Goal: Transaction & Acquisition: Purchase product/service

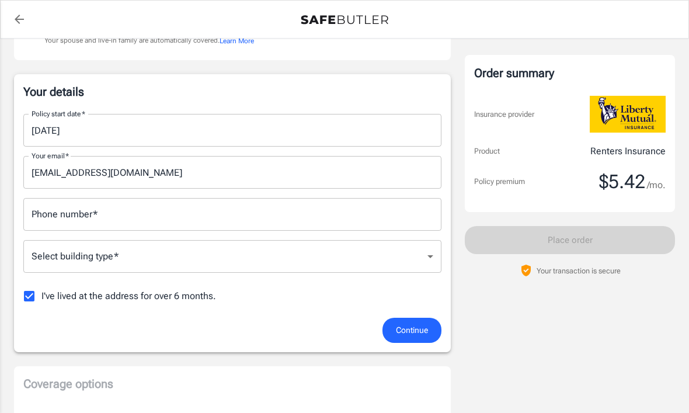
scroll to position [188, 0]
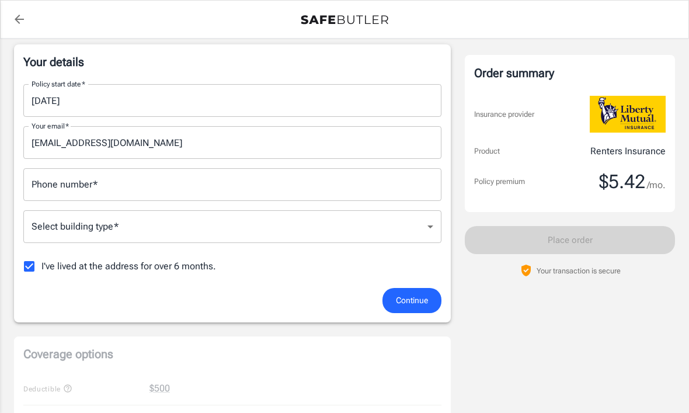
click at [60, 221] on body "Policy premium $ 5.42 /mo Liberty Mutual Renters Insurance [STREET_ADDRESS] You…" at bounding box center [344, 385] width 689 height 1146
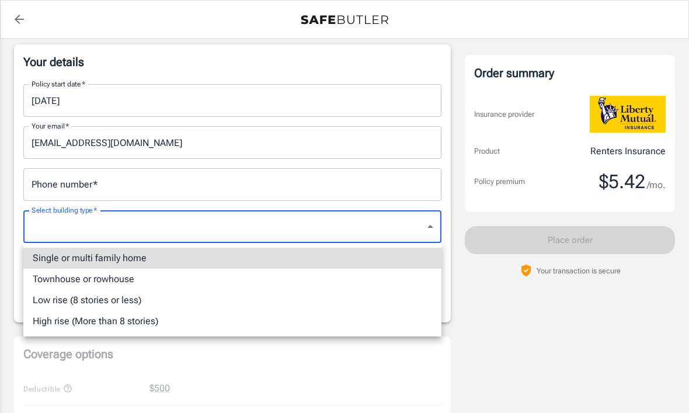
click at [49, 300] on li "Low rise (8 stories or less)" at bounding box center [232, 300] width 418 height 21
type input "lowrise"
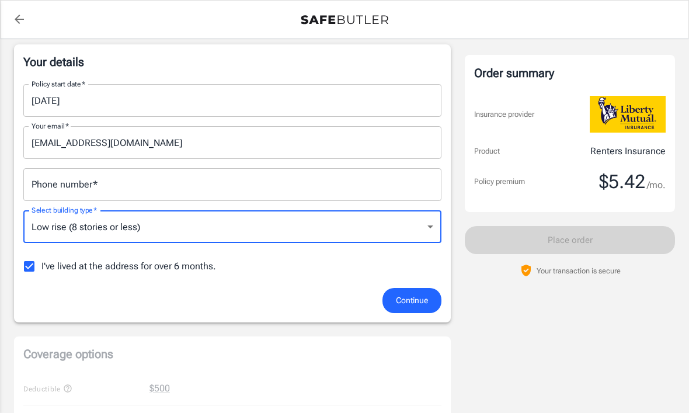
click at [49, 195] on input "Phone number   *" at bounding box center [232, 184] width 418 height 33
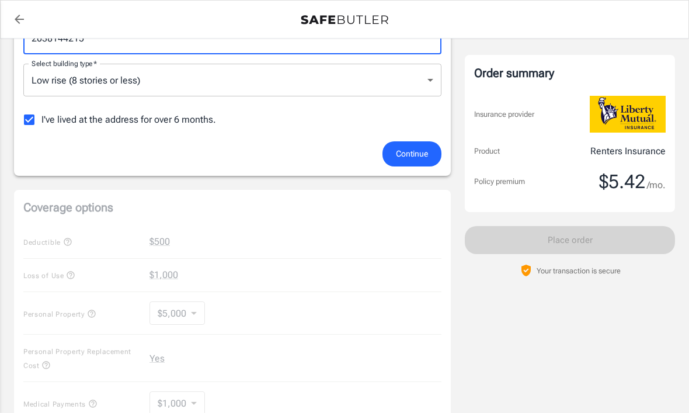
scroll to position [340, 0]
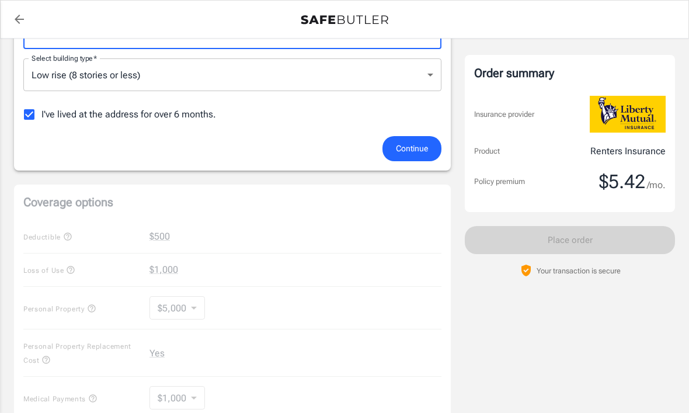
type input "2038144215"
click at [381, 284] on div "Coverage options Deductible $500 Loss of Use $1,000 Personal Property $5,000 50…" at bounding box center [232, 344] width 437 height 321
click at [412, 148] on span "Continue" at bounding box center [412, 148] width 32 height 15
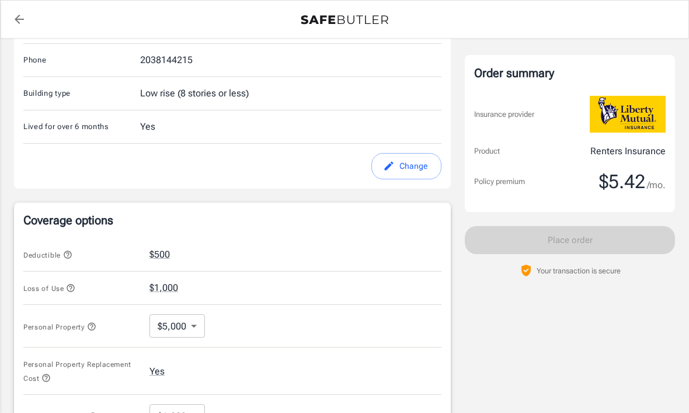
scroll to position [293, 0]
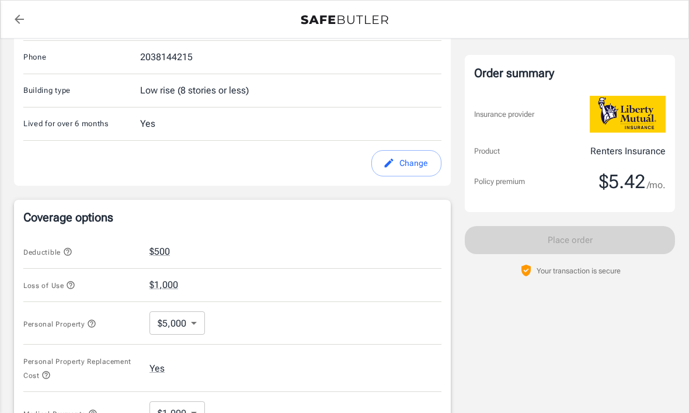
click at [71, 249] on icon "button" at bounding box center [68, 252] width 8 height 8
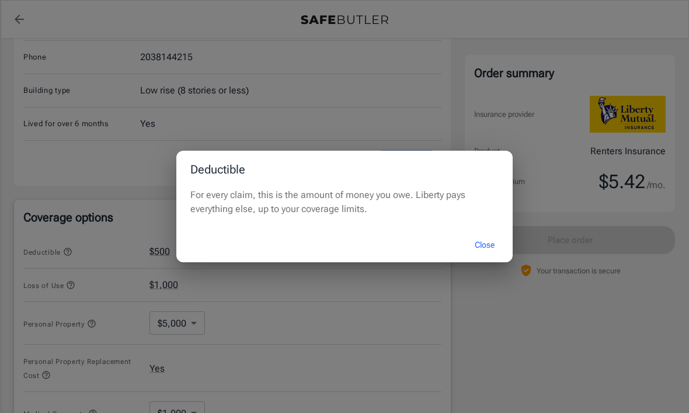
click at [493, 257] on button "Close" at bounding box center [484, 244] width 47 height 25
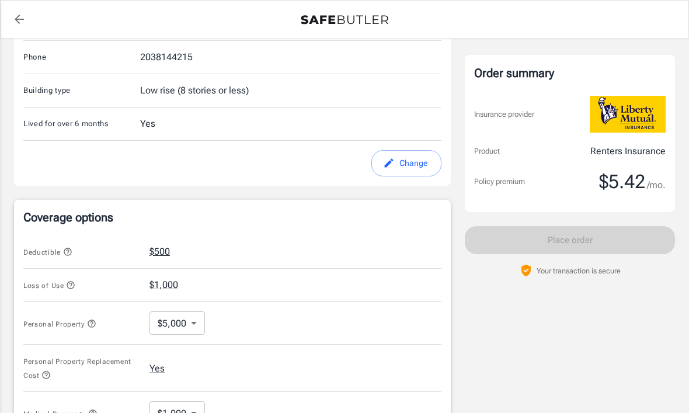
click at [163, 256] on button "$500" at bounding box center [159, 252] width 20 height 14
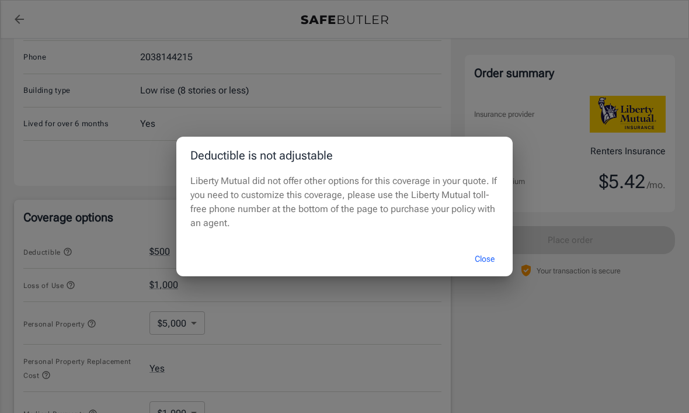
click at [497, 271] on button "Close" at bounding box center [484, 258] width 47 height 25
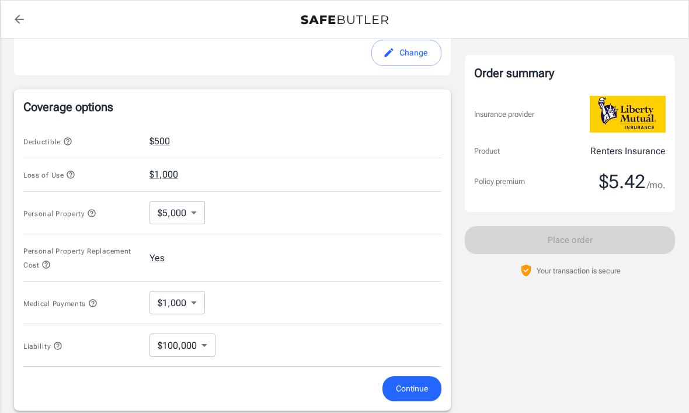
scroll to position [406, 0]
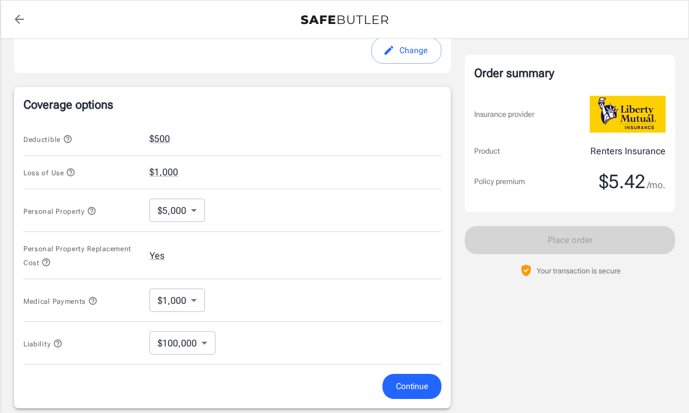
click at [173, 212] on body "Policy premium $ 5.42 /mo Liberty Mutual Renters Insurance [STREET_ADDRESS] You…" at bounding box center [344, 151] width 689 height 1114
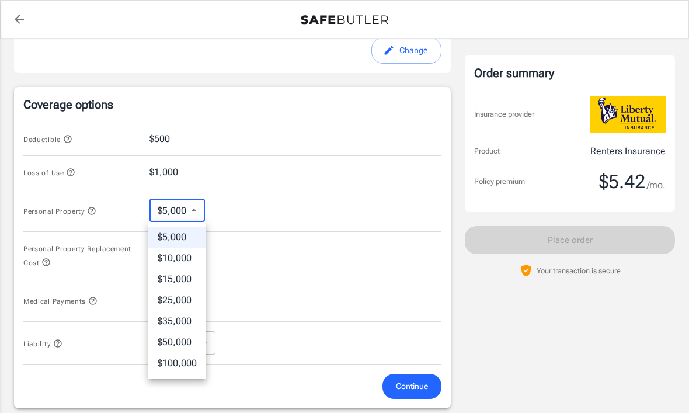
click at [170, 314] on li "$35,000" at bounding box center [177, 321] width 58 height 21
type input "35000"
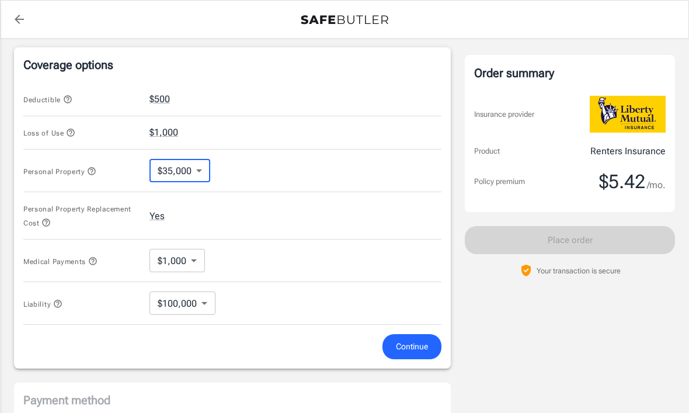
scroll to position [446, 0]
click at [147, 217] on div "Personal Property Replacement Cost Yes" at bounding box center [232, 214] width 418 height 47
click at [156, 212] on button "Yes" at bounding box center [156, 215] width 15 height 14
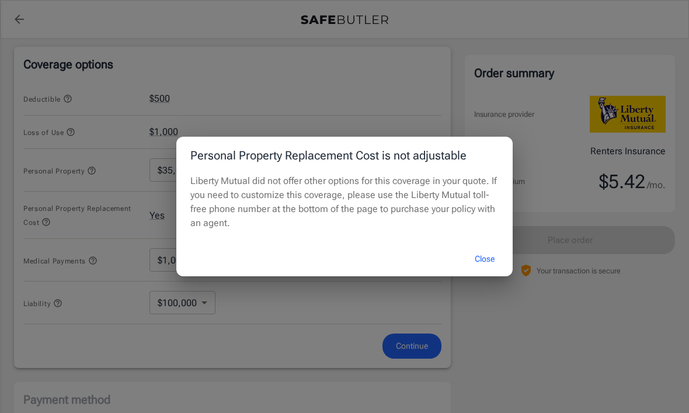
click at [109, 194] on div "Personal Property Replacement Cost is not adjustable Liberty Mutual did not off…" at bounding box center [344, 206] width 689 height 413
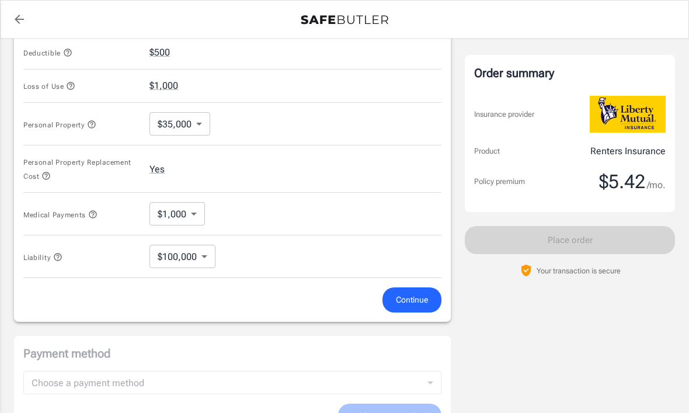
scroll to position [492, 0]
click at [173, 214] on body "Policy premium $ 5.42 /mo Liberty Mutual Renters Insurance [STREET_ADDRESS] You…" at bounding box center [344, 65] width 689 height 1114
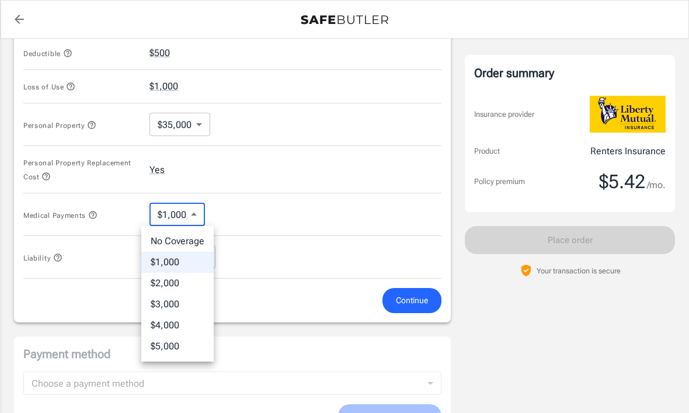
click at [163, 299] on li "$3,000" at bounding box center [177, 304] width 72 height 21
type input "3000"
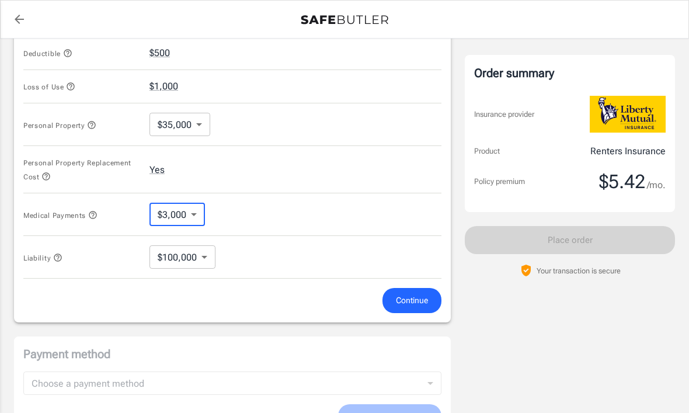
click at [97, 218] on icon "button" at bounding box center [92, 214] width 9 height 9
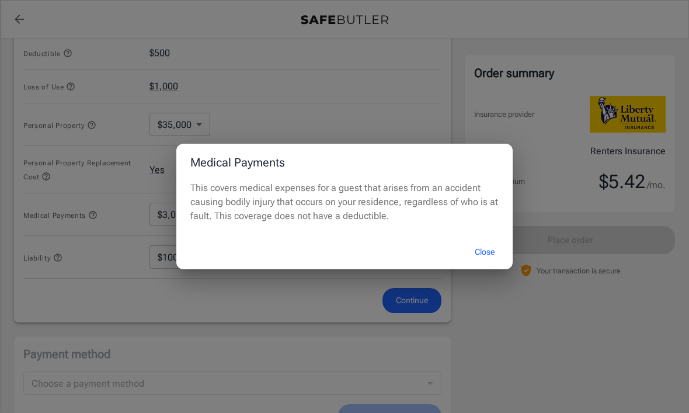
click at [485, 264] on button "Close" at bounding box center [484, 251] width 47 height 25
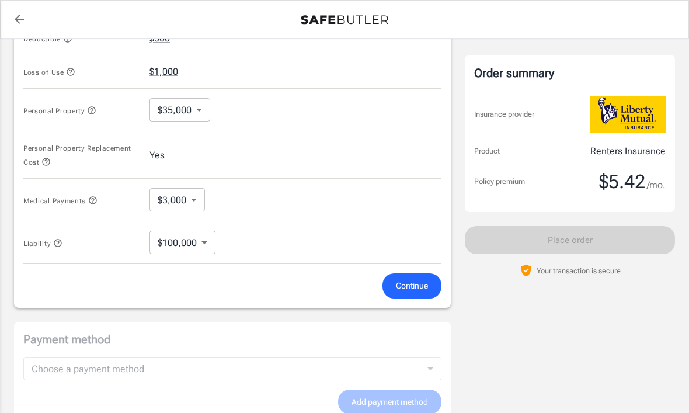
scroll to position [508, 0]
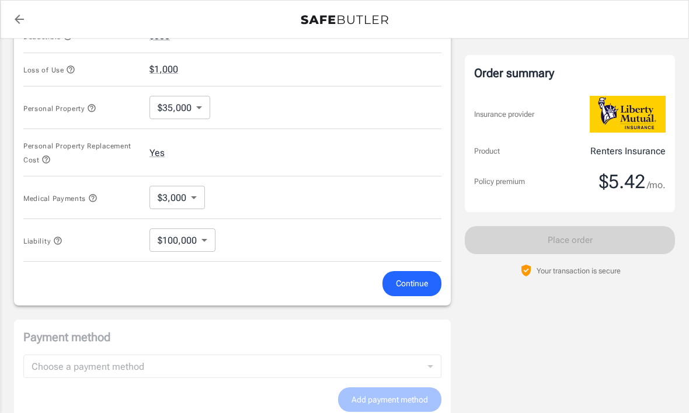
click at [62, 239] on icon "button" at bounding box center [57, 240] width 9 height 9
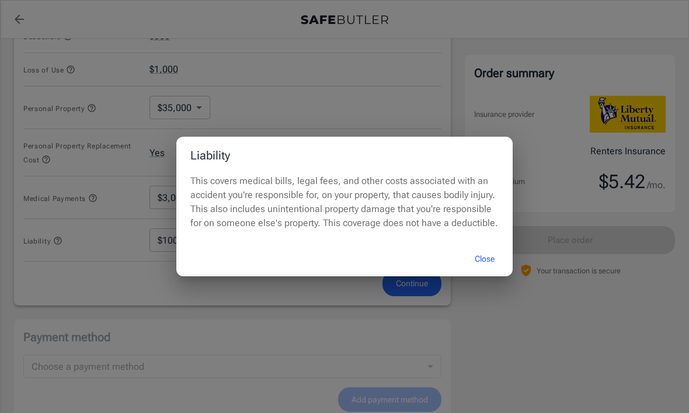
click at [81, 229] on div "Liability This covers medical bills, legal fees, and other costs associated wit…" at bounding box center [344, 206] width 689 height 413
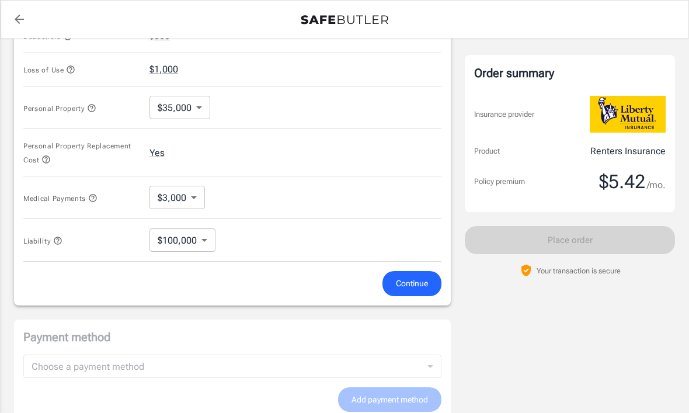
click at [181, 239] on body "Policy premium $ 5.42 /mo Liberty Mutual Renters Insurance [STREET_ADDRESS] You…" at bounding box center [344, 49] width 689 height 1114
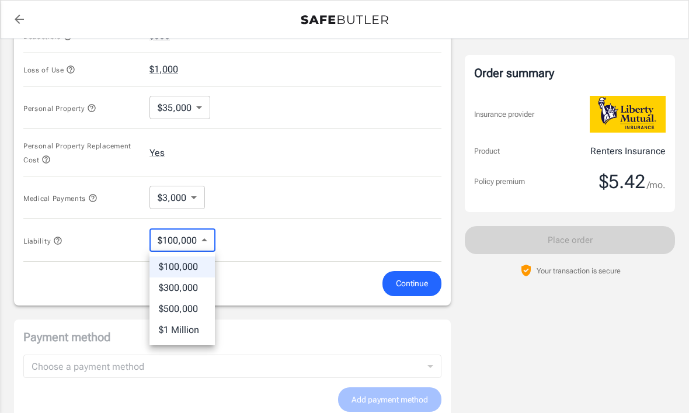
click at [172, 310] on li "$500,000" at bounding box center [181, 308] width 65 height 21
type input "500000"
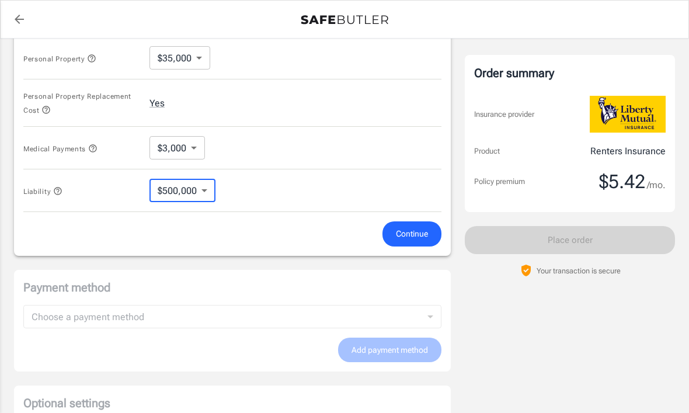
scroll to position [559, 0]
click at [412, 220] on button "Continue" at bounding box center [411, 232] width 59 height 25
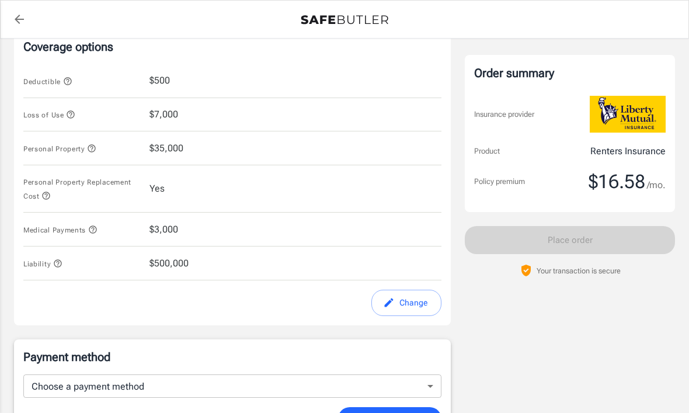
scroll to position [456, 0]
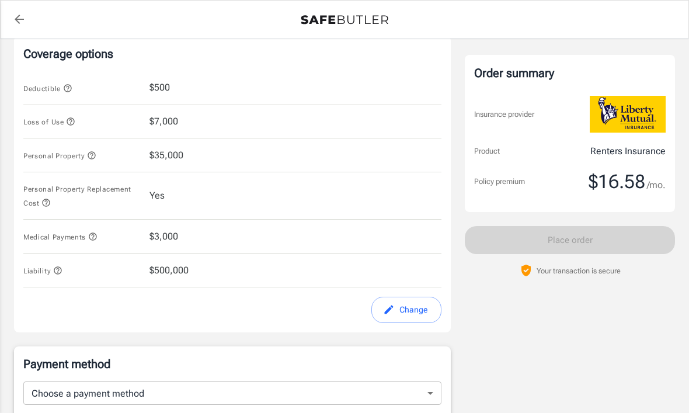
click at [167, 153] on span "$35,000" at bounding box center [166, 155] width 34 height 14
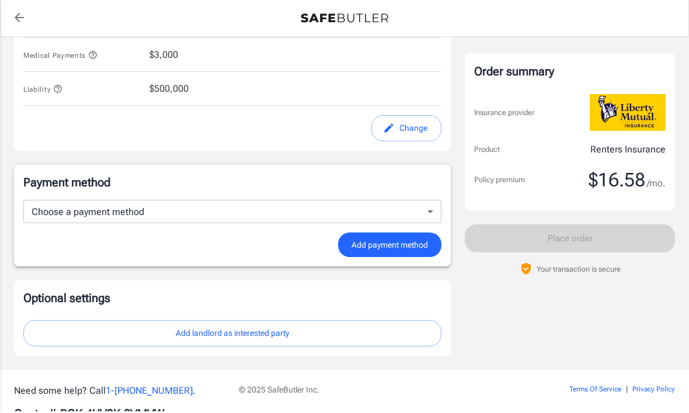
scroll to position [636, 0]
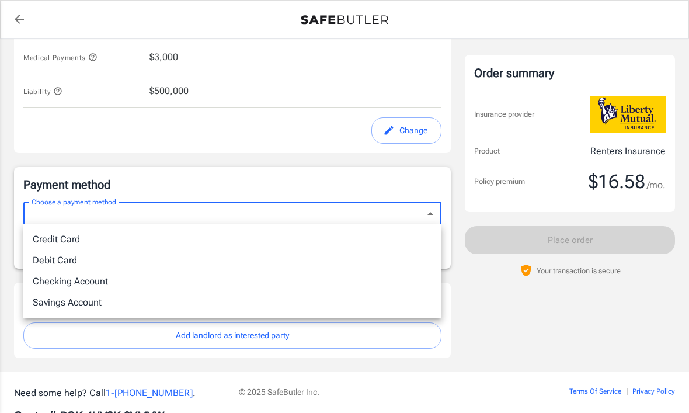
click at [54, 126] on div at bounding box center [344, 206] width 689 height 413
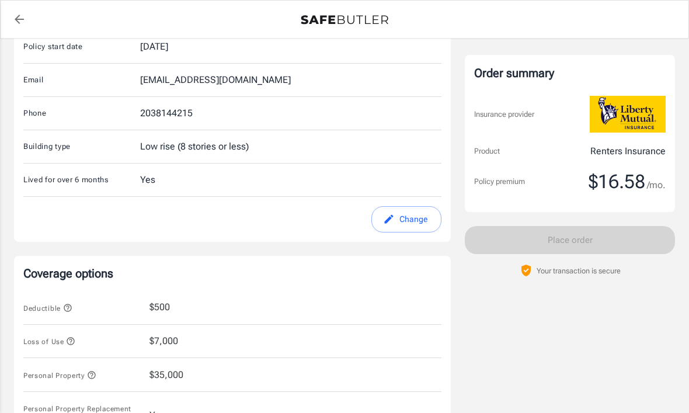
scroll to position [215, 0]
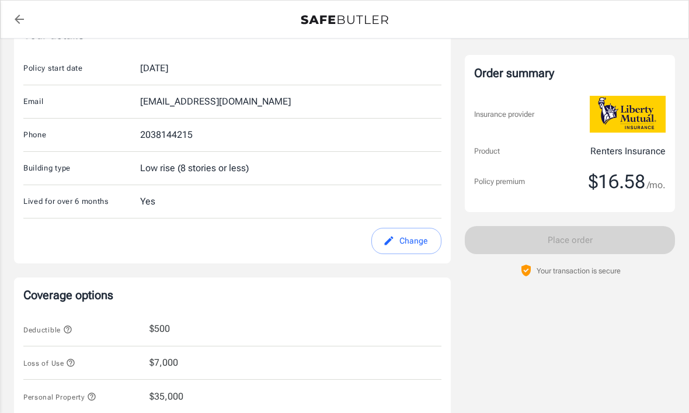
click at [392, 238] on icon "edit" at bounding box center [389, 240] width 9 height 9
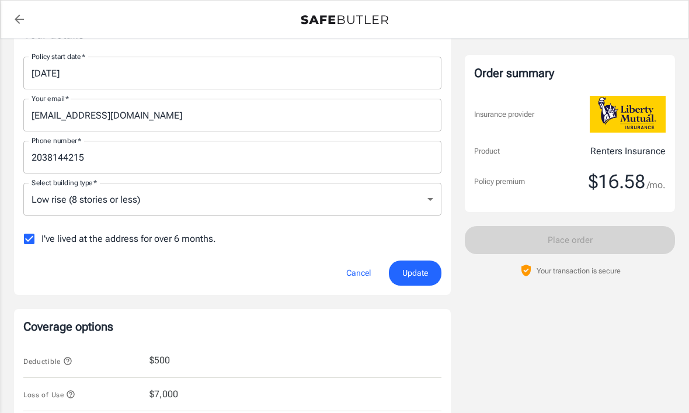
click at [95, 204] on body "Policy premium $ 16.58 /mo Liberty Mutual Renters Insurance [STREET_ADDRESS] Yo…" at bounding box center [344, 345] width 689 height 1121
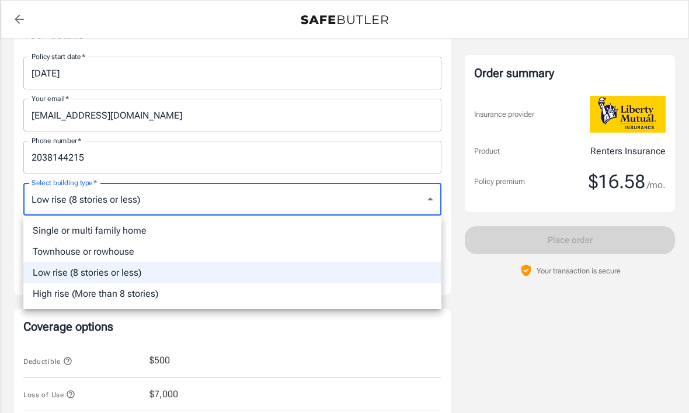
click at [1, 102] on div at bounding box center [344, 206] width 689 height 413
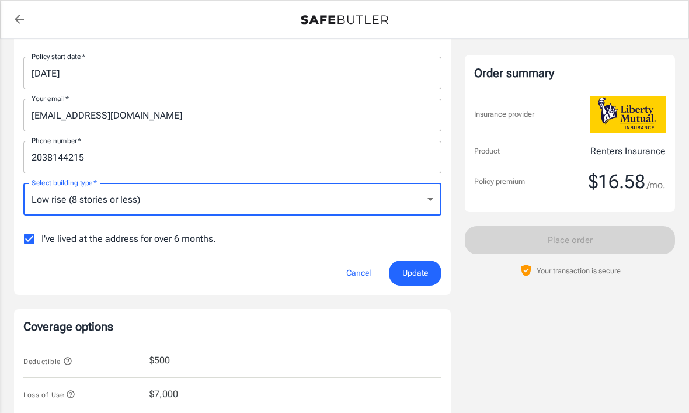
click at [20, 115] on div "Your email   * [EMAIL_ADDRESS][DOMAIN_NAME] Your email   *" at bounding box center [232, 115] width 432 height 33
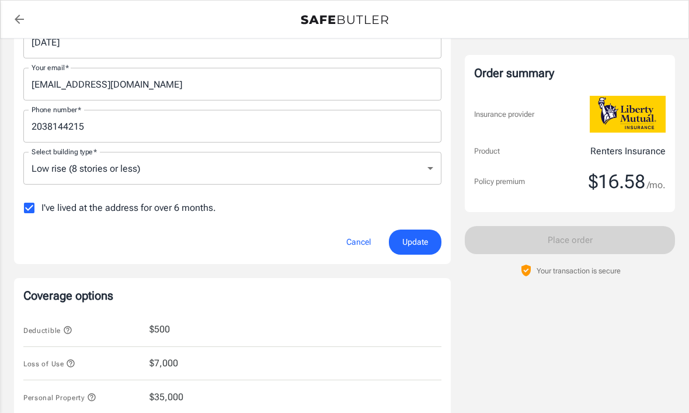
scroll to position [247, 0]
click at [33, 208] on input "I've lived at the address for over 6 months." at bounding box center [29, 207] width 25 height 25
checkbox input "false"
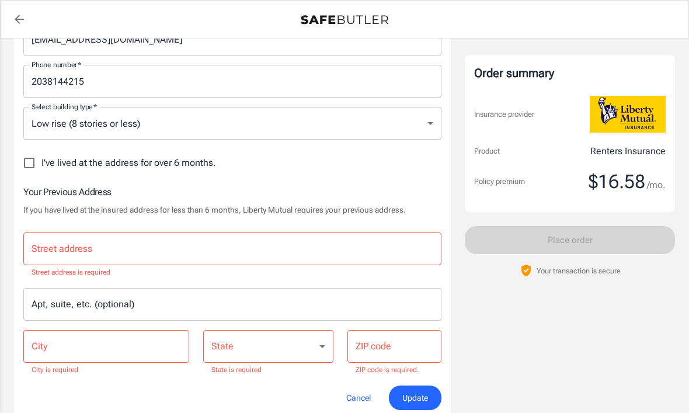
scroll to position [301, 0]
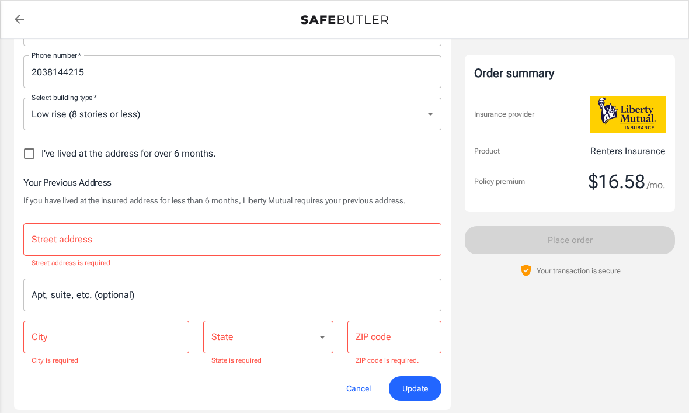
click at [65, 233] on div "Street address Street address Street address is required" at bounding box center [232, 246] width 418 height 46
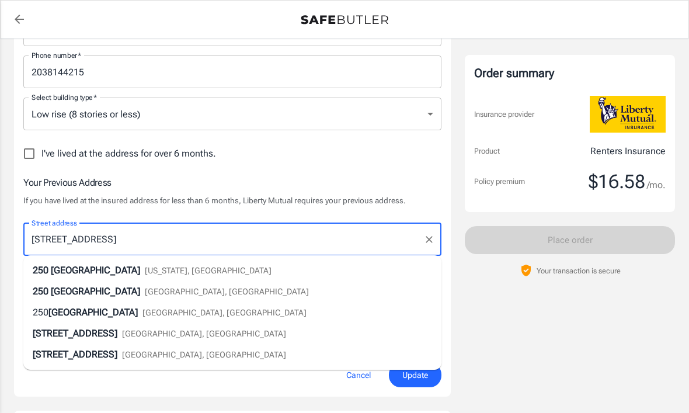
click at [82, 284] on div "[STREET_ADDRESS]" at bounding box center [171, 291] width 276 height 14
type input "[STREET_ADDRESS]"
type input "[GEOGRAPHIC_DATA]"
select select "[GEOGRAPHIC_DATA]"
type input "77008"
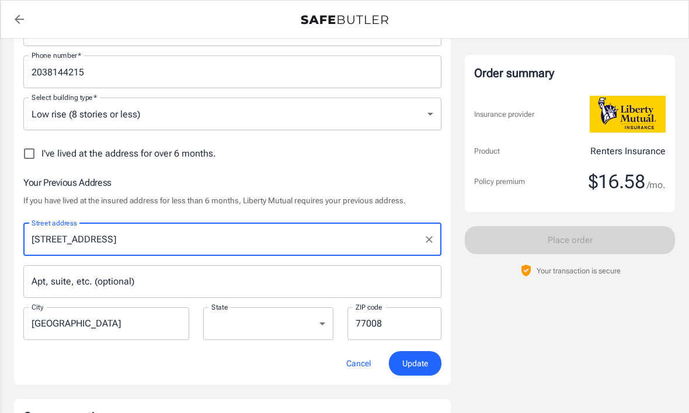
click at [81, 274] on div "Apt, suite, etc. (optional) Apt, suite, etc. (optional)" at bounding box center [232, 281] width 418 height 33
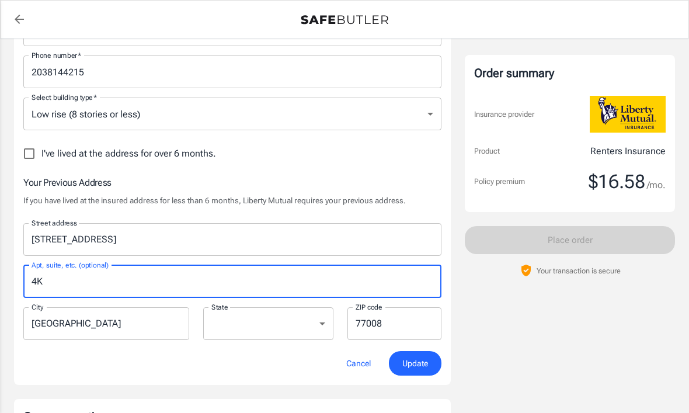
type input "4K"
click at [108, 326] on input "[GEOGRAPHIC_DATA]" at bounding box center [106, 323] width 166 height 33
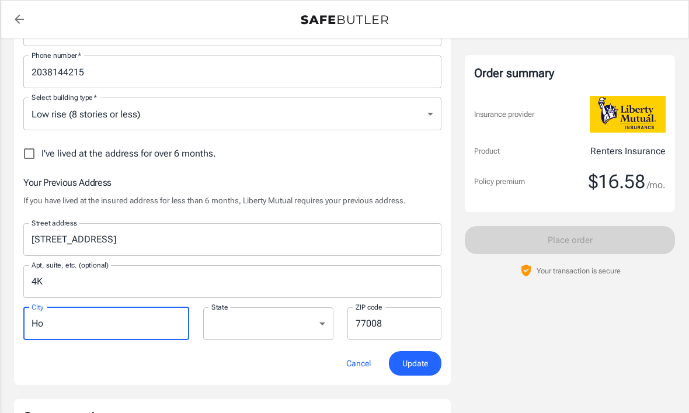
type input "H"
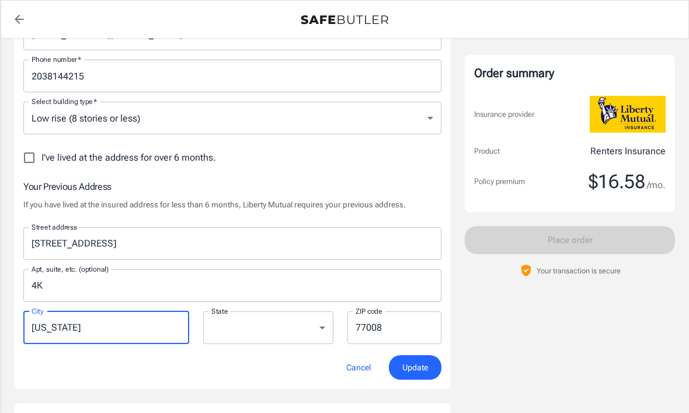
scroll to position [300, 0]
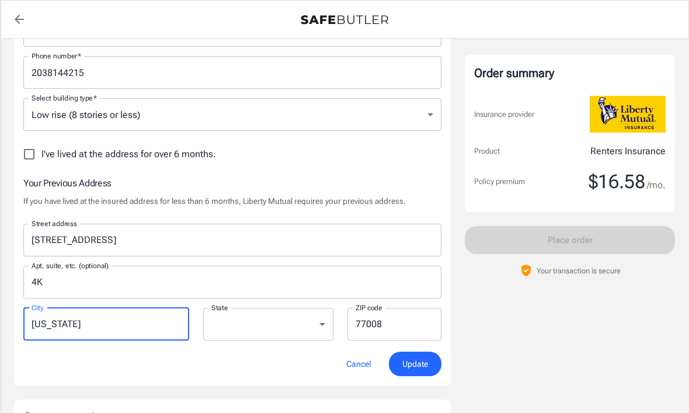
type input "[US_STATE]"
click at [217, 326] on select "[US_STATE] [US_STATE] [US_STATE] [US_STATE] [US_STATE] [US_STATE] [US_STATE] [U…" at bounding box center [268, 324] width 130 height 33
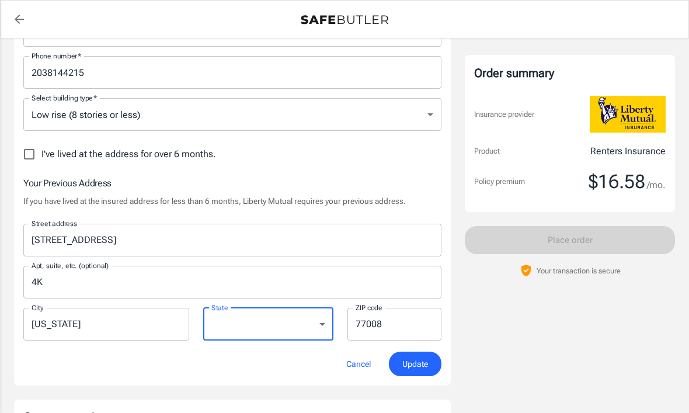
select select "NY"
click at [426, 325] on input "77008" at bounding box center [394, 324] width 94 height 33
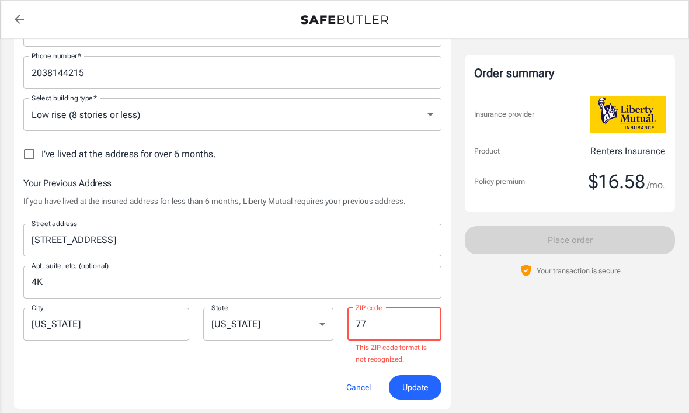
type input "7"
type input "0"
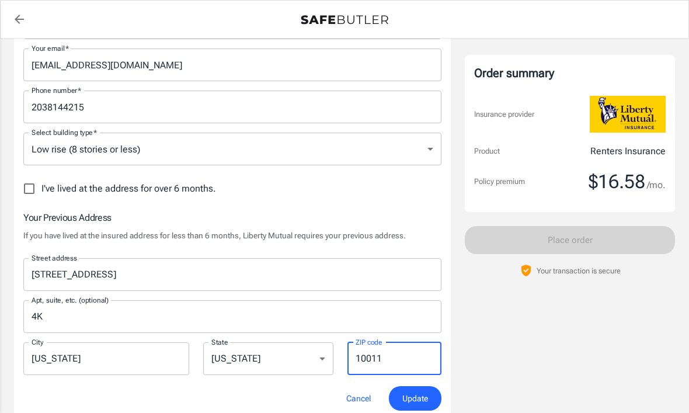
scroll to position [270, 0]
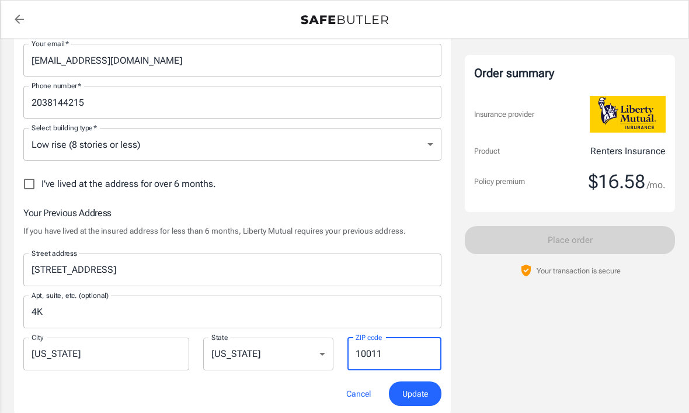
type input "10011"
click at [418, 399] on span "Update" at bounding box center [415, 393] width 26 height 15
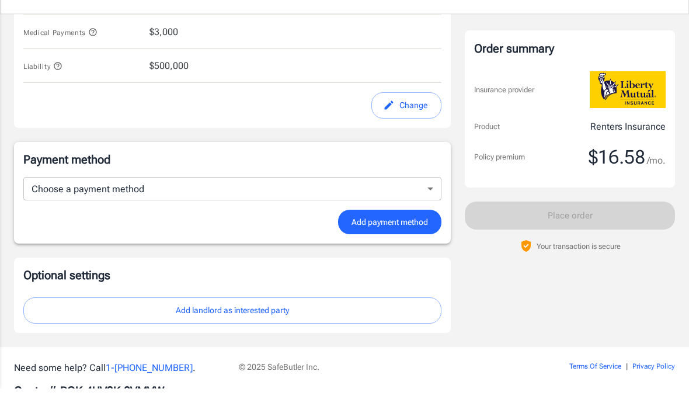
scroll to position [669, 0]
